Goal: Find specific page/section

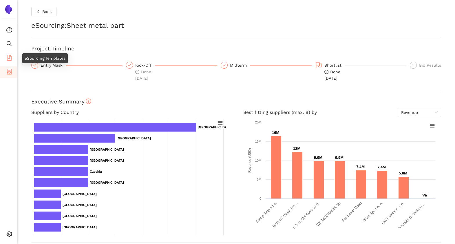
click at [11, 59] on icon "file-add" at bounding box center [9, 58] width 5 height 6
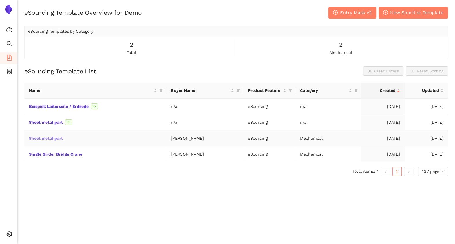
click at [0, 0] on link "Sheet metal part" at bounding box center [0, 0] width 0 height 0
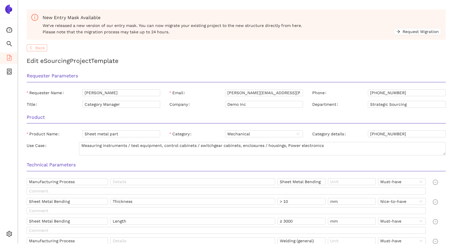
click at [39, 47] on span "Back" at bounding box center [40, 48] width 10 height 6
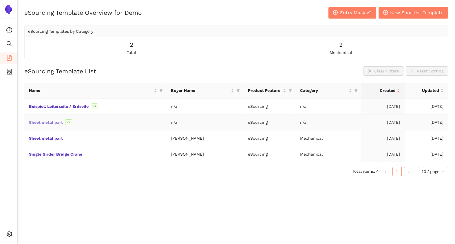
click at [0, 0] on link "Sheet metal part" at bounding box center [0, 0] width 0 height 0
